Goal: Information Seeking & Learning: Learn about a topic

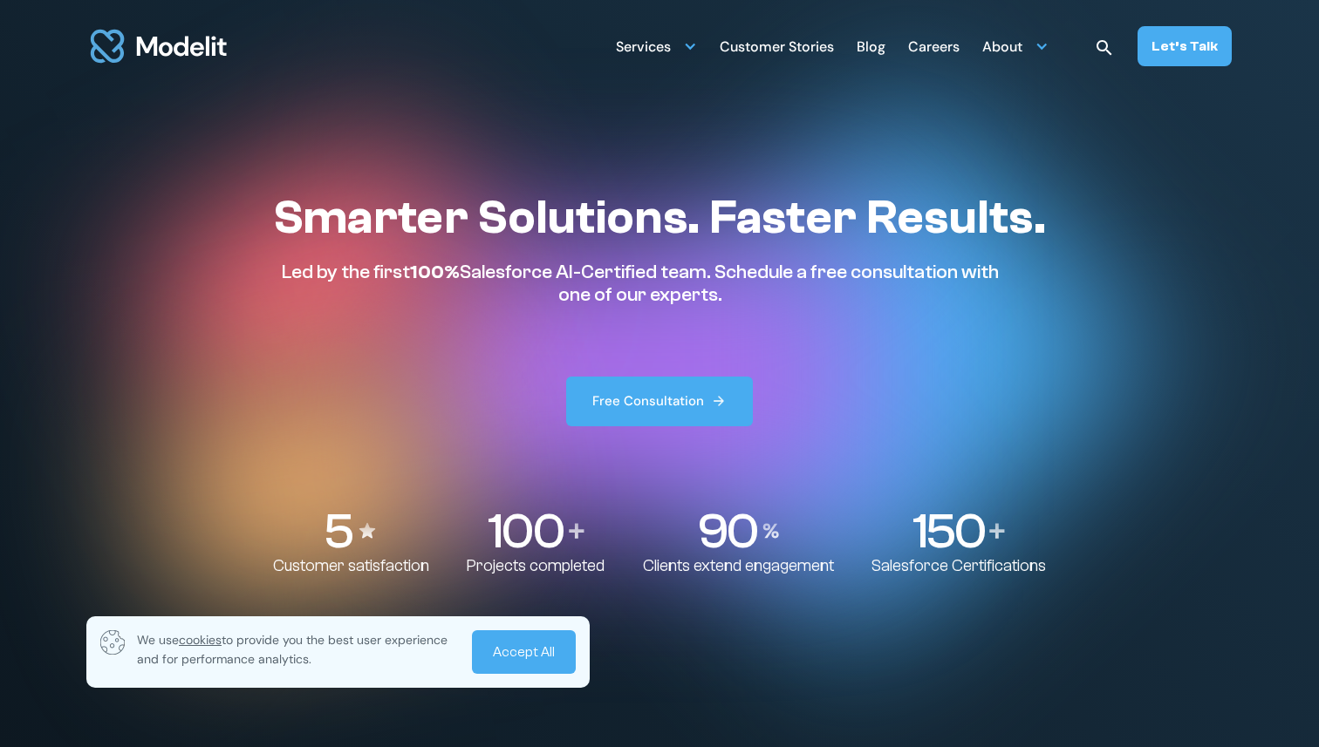
click at [876, 55] on div "Blog" at bounding box center [870, 48] width 29 height 34
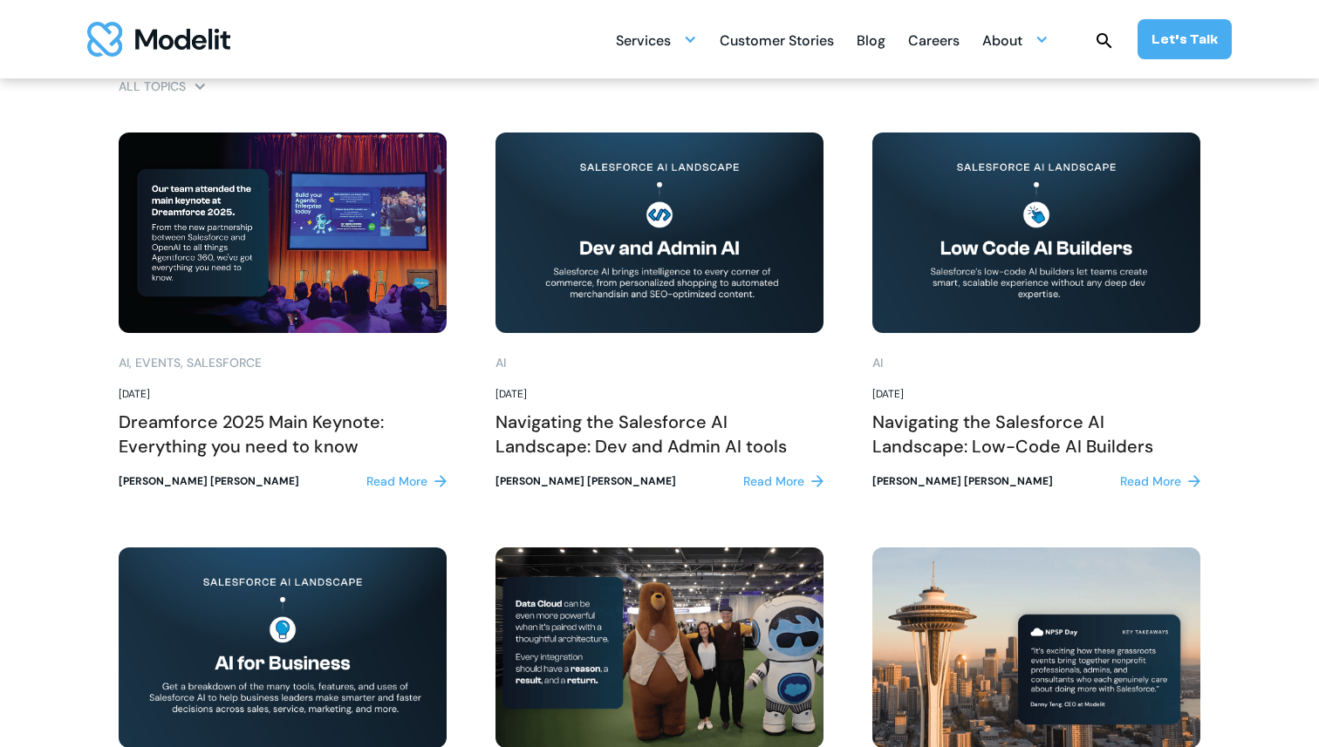
scroll to position [1203, 0]
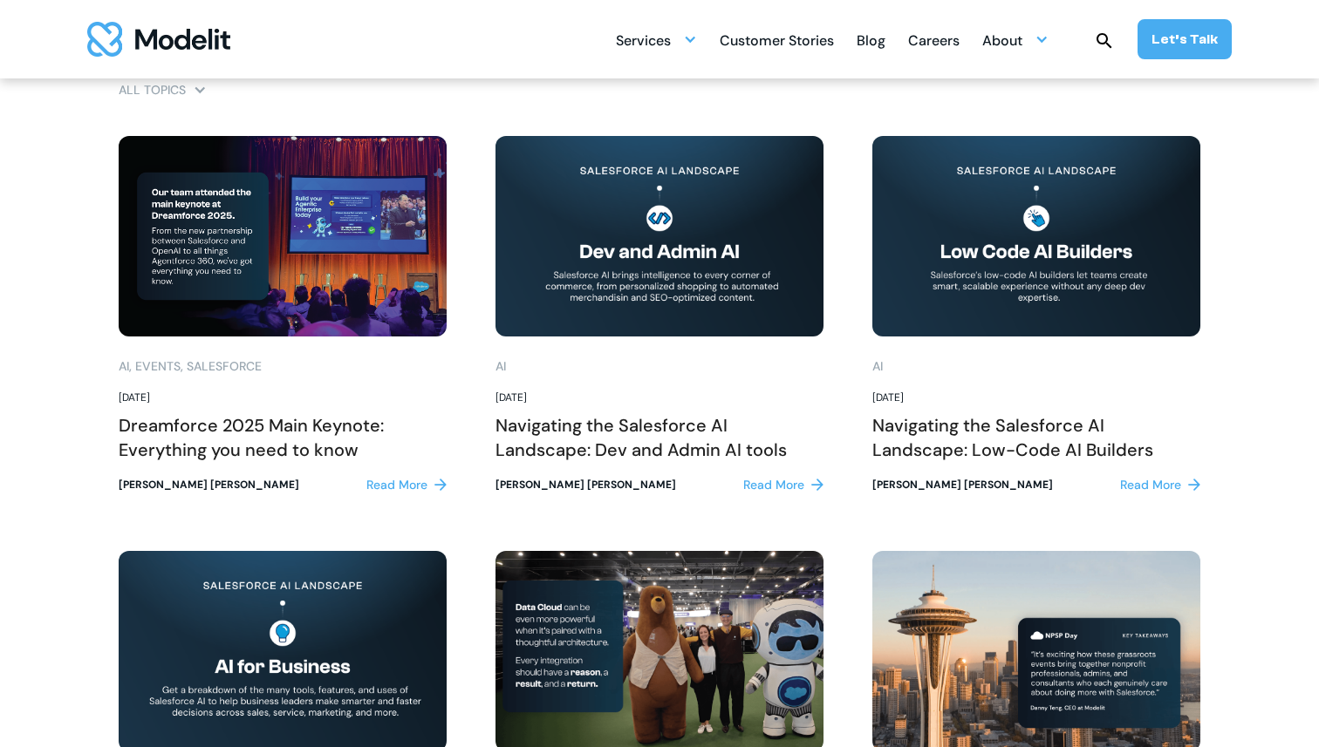
click at [395, 484] on div "Read More" at bounding box center [396, 485] width 61 height 18
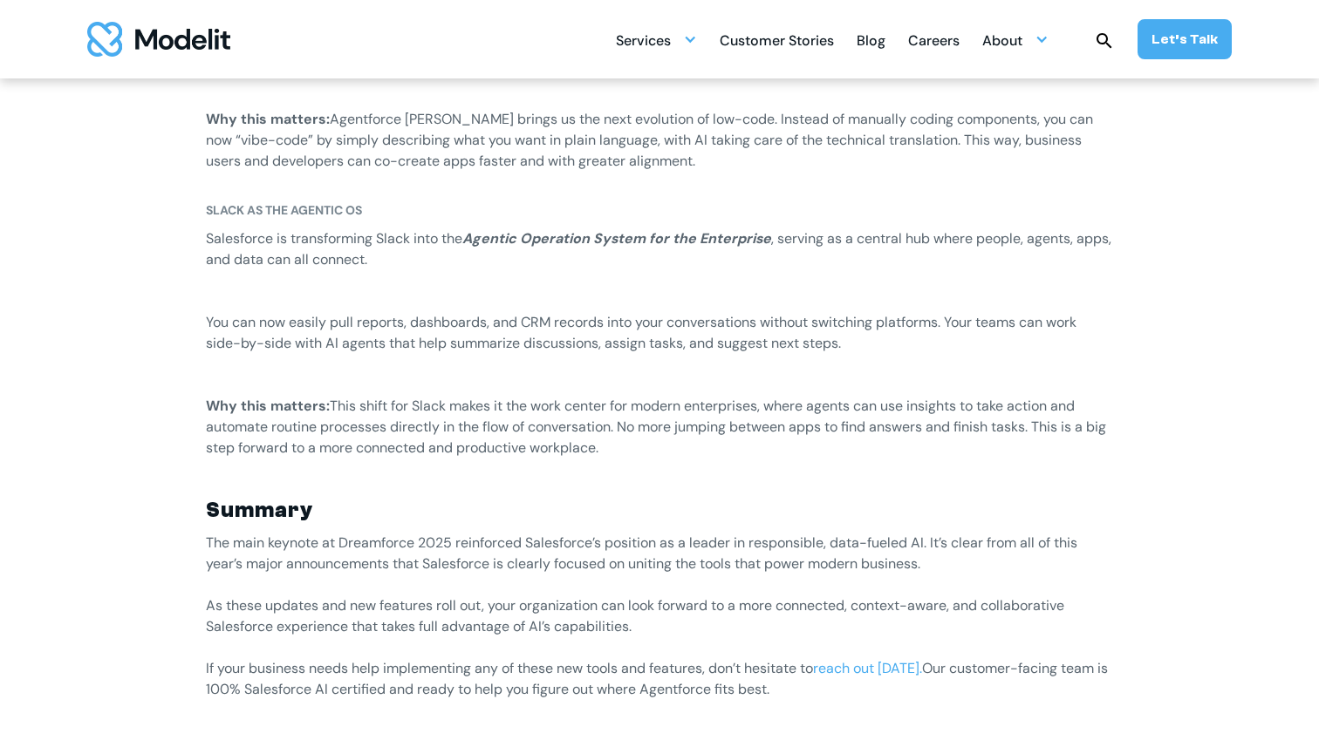
scroll to position [2723, 0]
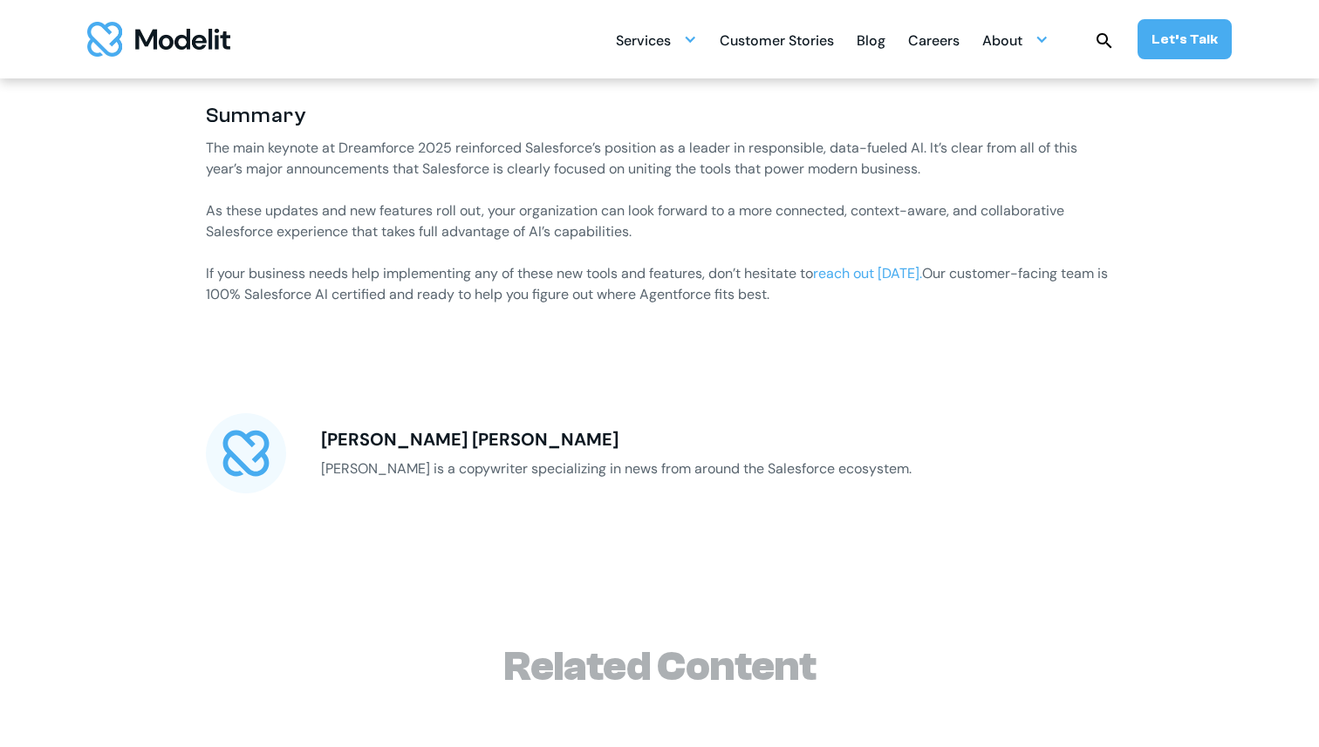
scroll to position [3115, 0]
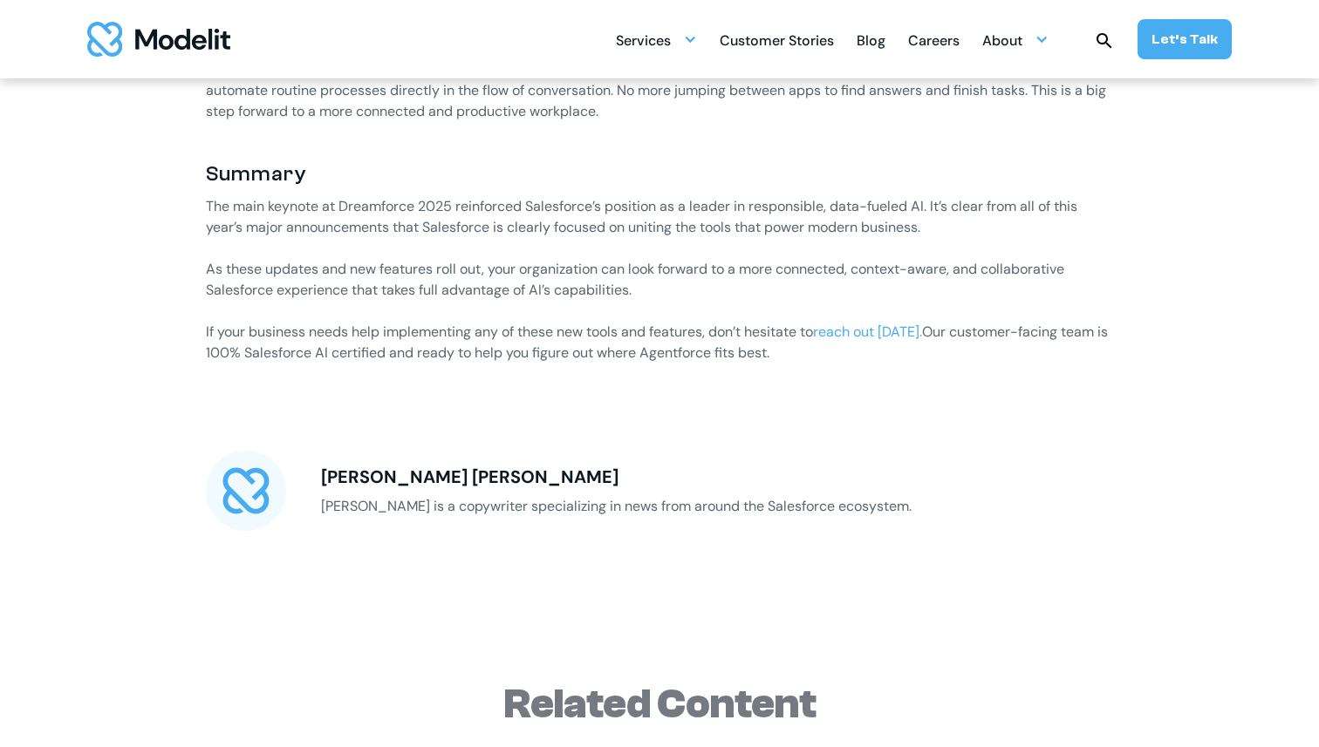
scroll to position [2991, 0]
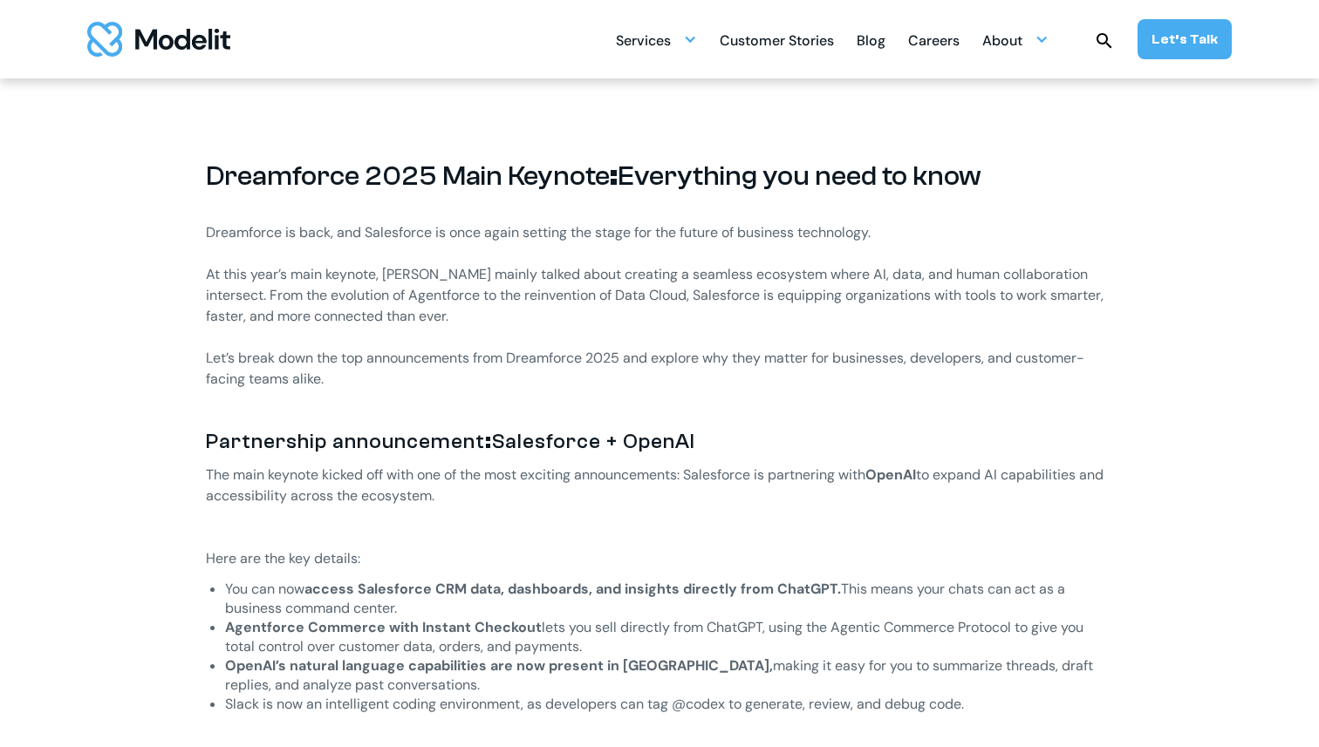
scroll to position [860, 0]
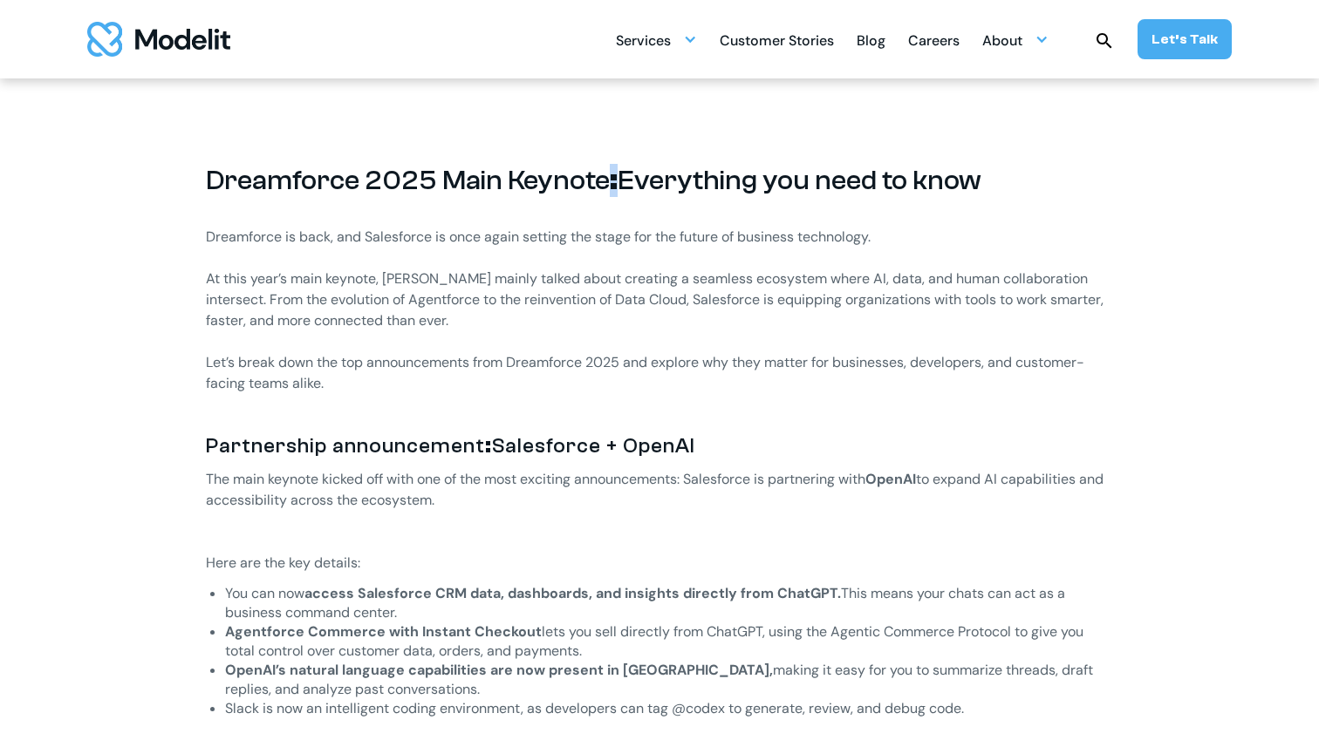
click at [610, 182] on strong ":" at bounding box center [614, 180] width 8 height 31
click at [403, 494] on p "The main keynote kicked off with one of the most exciting announcements: Salesf…" at bounding box center [659, 511] width 907 height 84
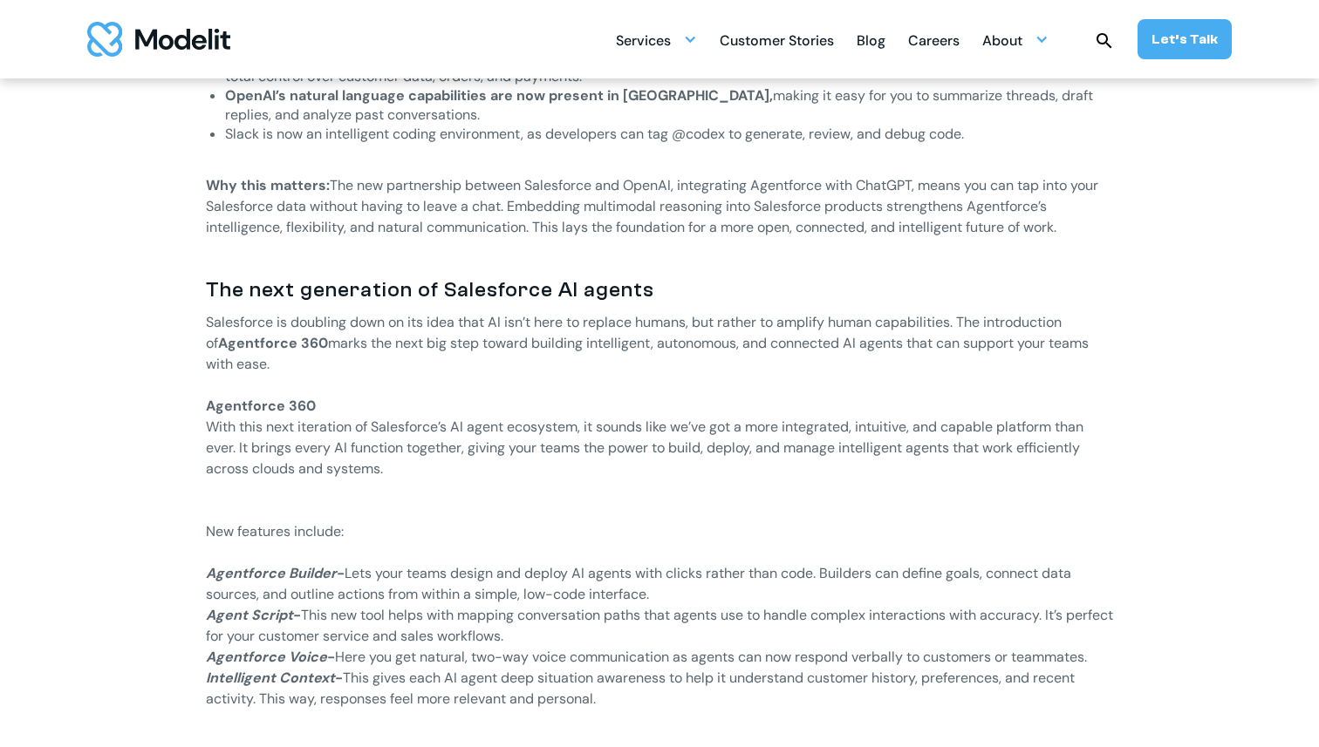
scroll to position [1441, 0]
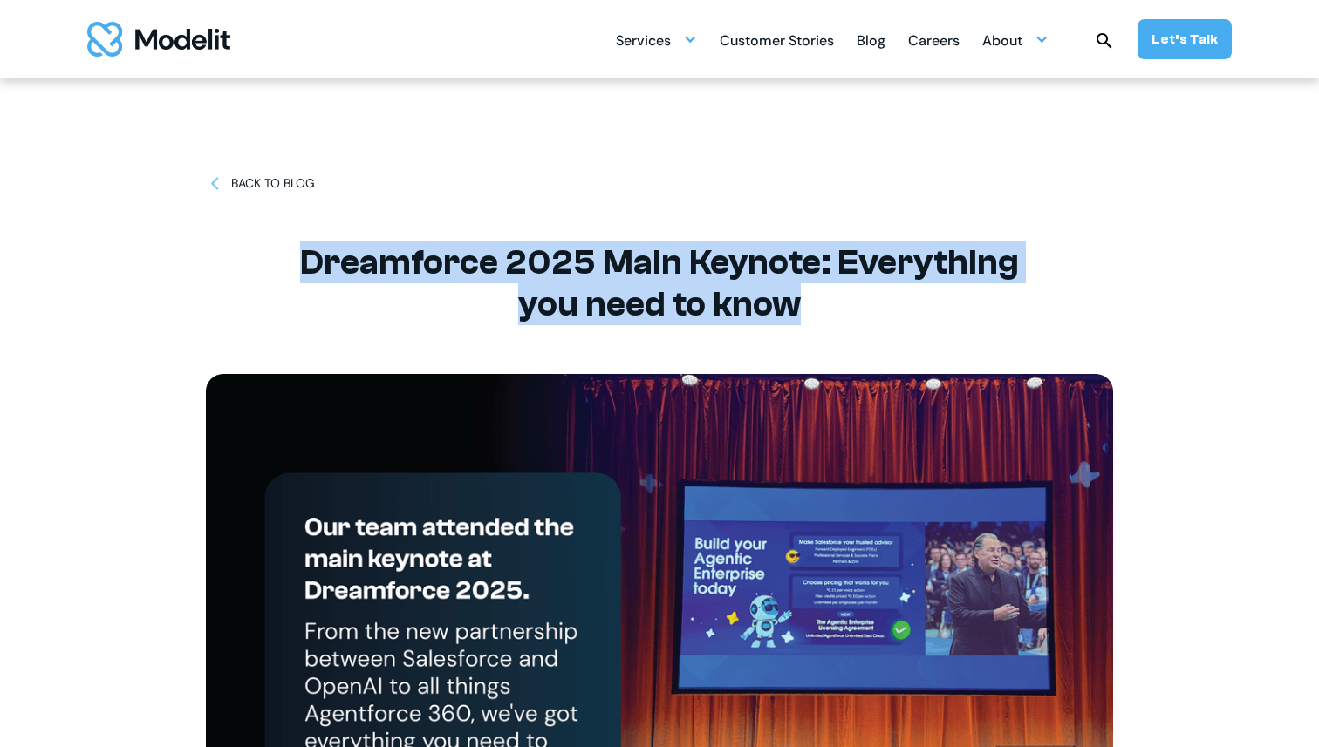
drag, startPoint x: 272, startPoint y: 251, endPoint x: 778, endPoint y: 303, distance: 508.4
click at [779, 304] on h1 "Dreamforce 2025 Main Keynote: Everything you need to know" at bounding box center [659, 284] width 785 height 84
copy h1 "Dreamforce 2025 Main Keynote: Everything you need to know"
